Goal: Navigation & Orientation: Find specific page/section

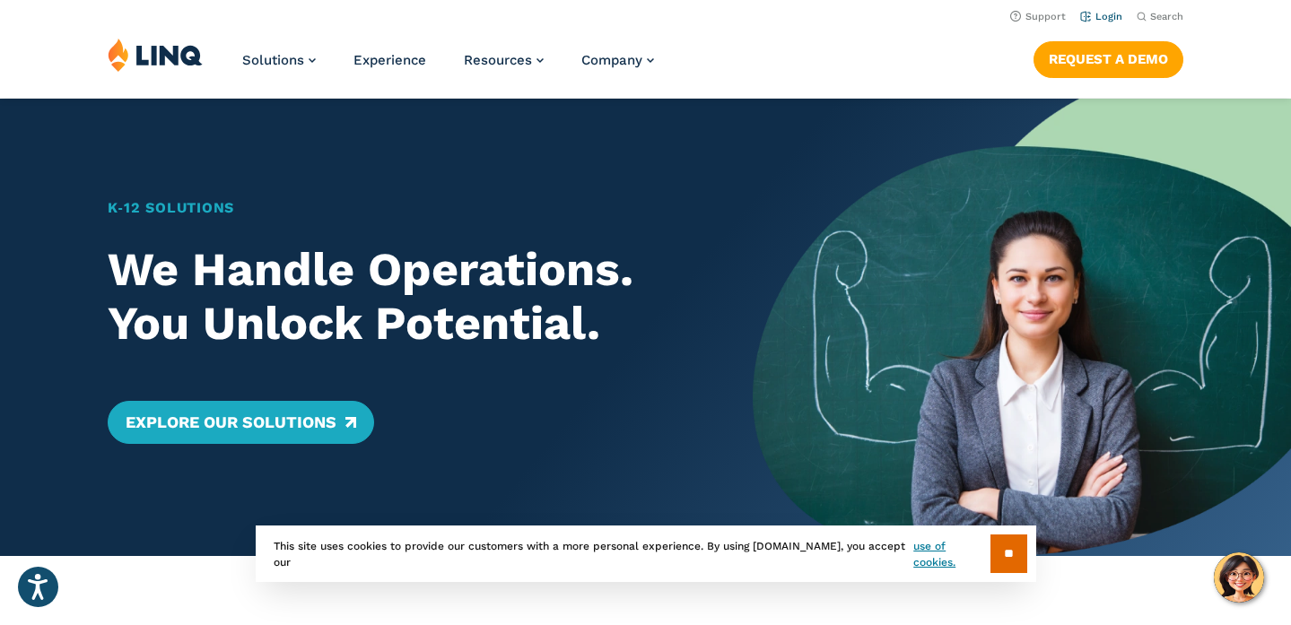
click at [1104, 13] on link "Login" at bounding box center [1101, 17] width 42 height 12
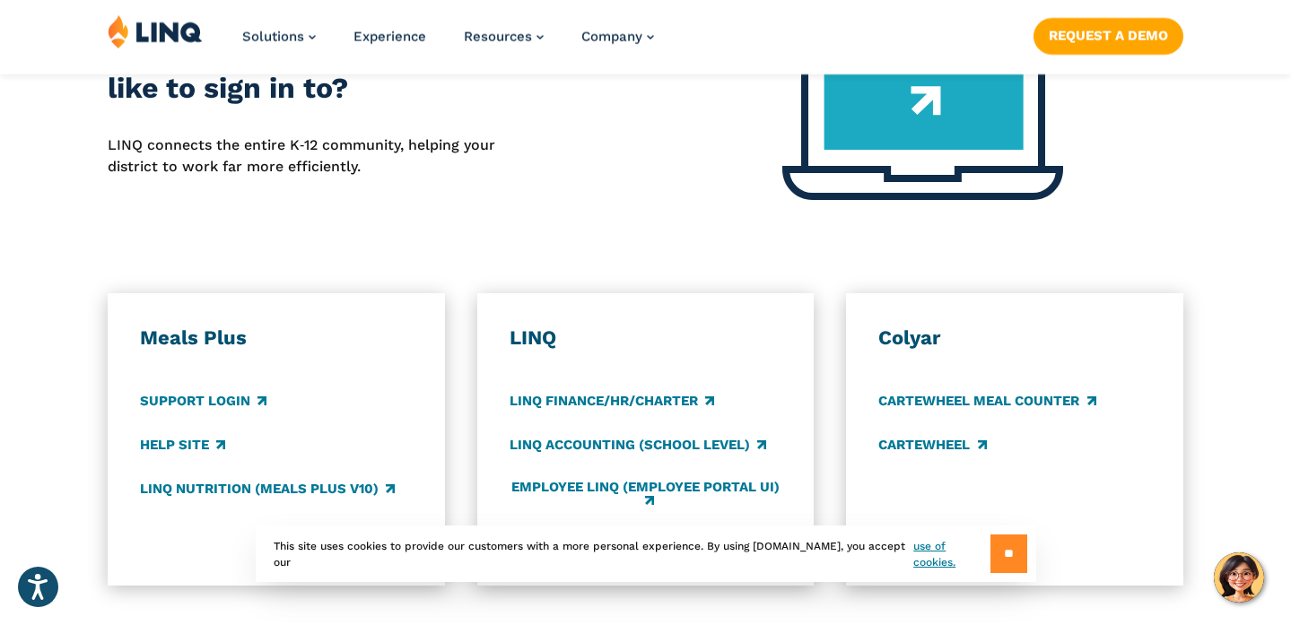
click at [990, 555] on input "**" at bounding box center [1008, 553] width 37 height 39
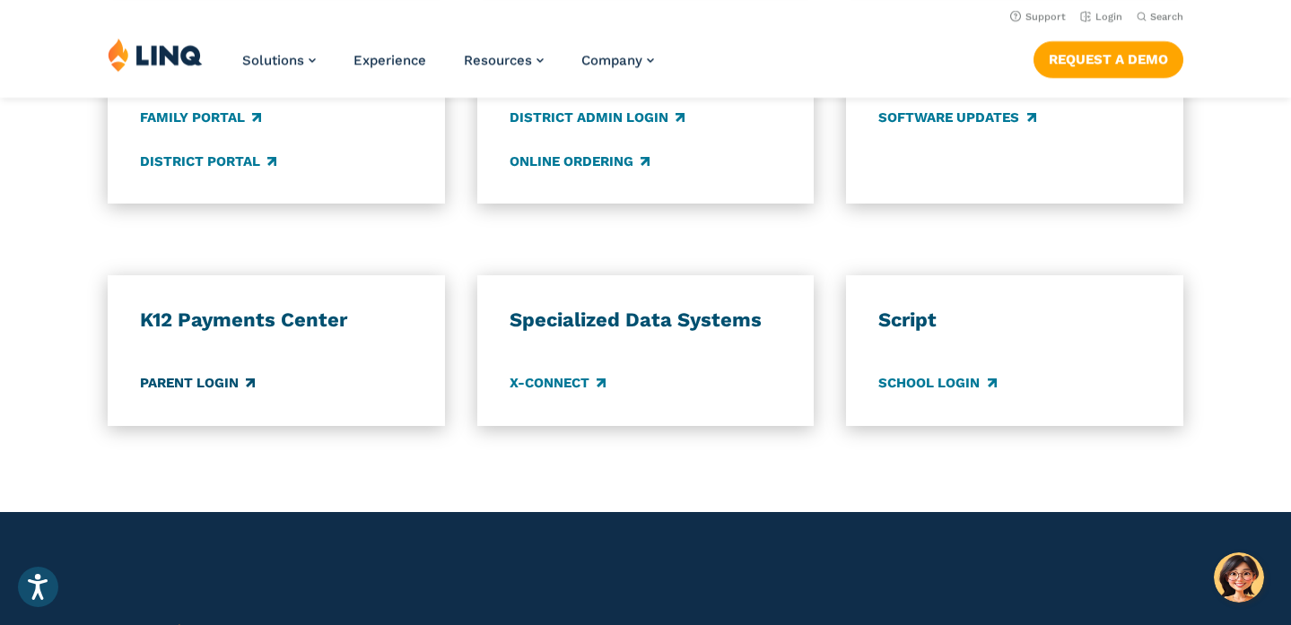
scroll to position [1486, 0]
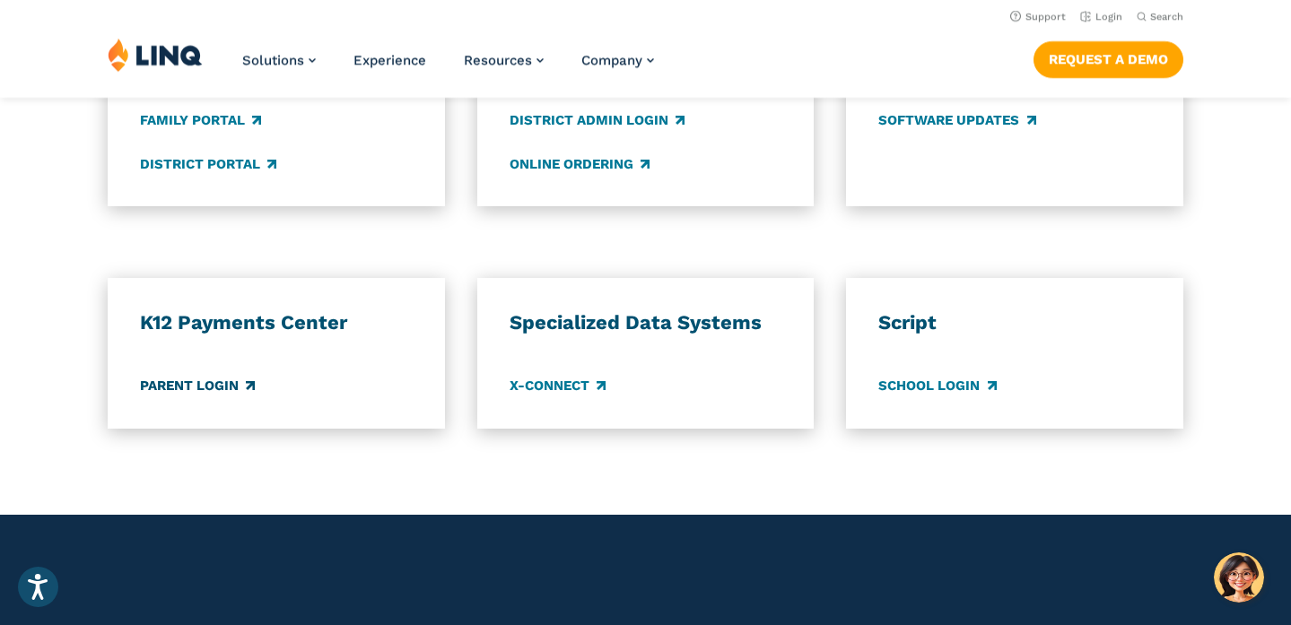
click at [204, 393] on link "Parent Login" at bounding box center [197, 387] width 115 height 20
